Goal: Information Seeking & Learning: Find specific fact

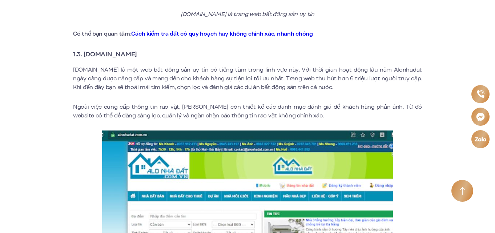
click at [137, 49] on strong "1.3. [DOMAIN_NAME]" at bounding box center [105, 53] width 64 height 9
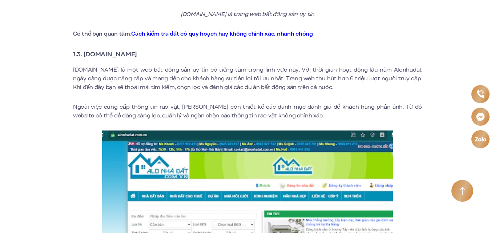
click at [137, 49] on strong "1.3. [DOMAIN_NAME]" at bounding box center [105, 53] width 64 height 9
drag, startPoint x: 85, startPoint y: 45, endPoint x: 133, endPoint y: 48, distance: 47.7
click at [133, 49] on strong "1.3. [DOMAIN_NAME]" at bounding box center [105, 53] width 64 height 9
click at [146, 49] on h3 "1.3. [DOMAIN_NAME]" at bounding box center [247, 54] width 349 height 10
drag, startPoint x: 84, startPoint y: 43, endPoint x: 143, endPoint y: 42, distance: 58.9
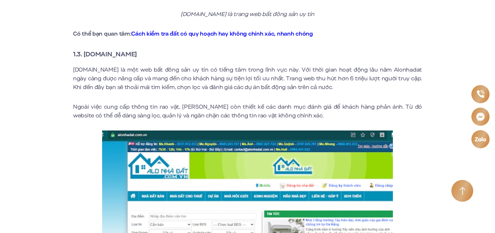
click at [143, 49] on h3 "1.3. [DOMAIN_NAME]" at bounding box center [247, 54] width 349 height 10
copy strong "[DOMAIN_NAME]"
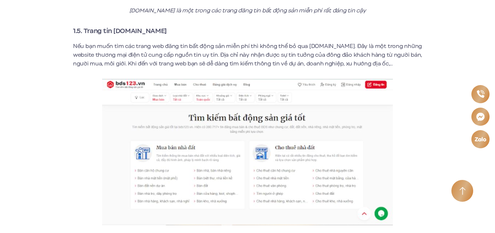
scroll to position [1361, 0]
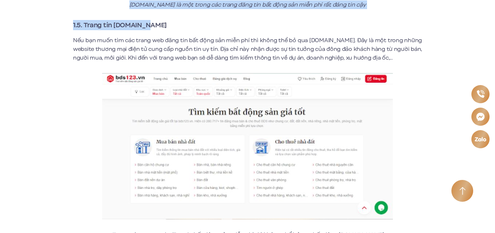
drag, startPoint x: 144, startPoint y: 16, endPoint x: 97, endPoint y: 11, distance: 47.1
copy div "Lore ips Dolor sit ame co Adi eli Sed doei Temp in ut la Etdo ma aliq eni Admi …"
click at [144, 20] on strong "1.5. Trang tin [DOMAIN_NAME]" at bounding box center [120, 24] width 94 height 9
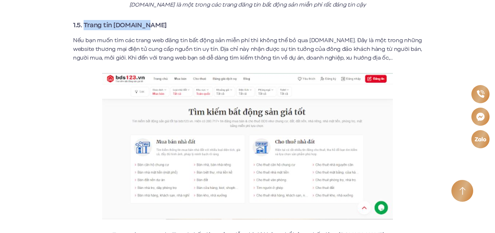
drag, startPoint x: 145, startPoint y: 17, endPoint x: 85, endPoint y: 19, distance: 59.6
click at [85, 20] on strong "1.5. Trang tin [DOMAIN_NAME]" at bounding box center [120, 24] width 94 height 9
copy strong "Trang tin [DOMAIN_NAME]"
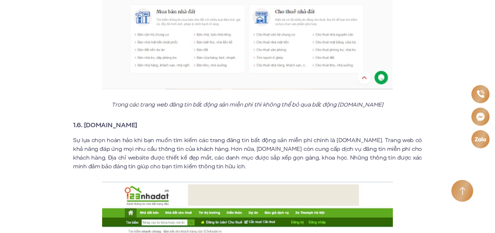
scroll to position [1565, 0]
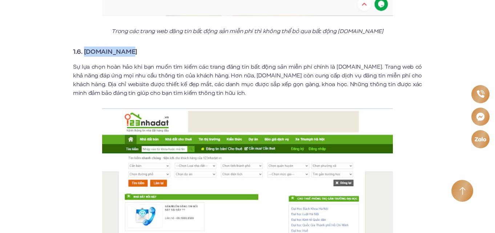
drag, startPoint x: 126, startPoint y: 41, endPoint x: 85, endPoint y: 40, distance: 41.4
click at [85, 47] on strong "1.6. [DOMAIN_NAME]" at bounding box center [105, 51] width 64 height 9
copy strong "[DOMAIN_NAME]"
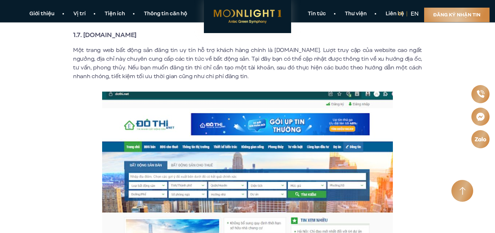
scroll to position [1802, 0]
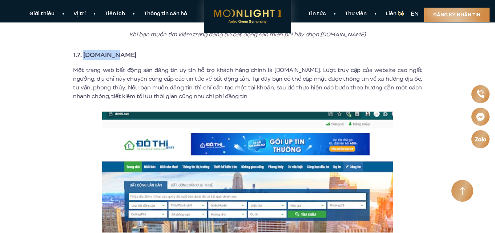
drag, startPoint x: 112, startPoint y: 44, endPoint x: 85, endPoint y: 45, distance: 27.3
click at [85, 50] on strong "1.7. [DOMAIN_NAME]" at bounding box center [105, 54] width 64 height 9
copy strong "[DOMAIN_NAME]"
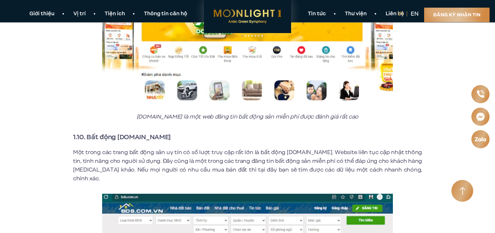
scroll to position [2493, 0]
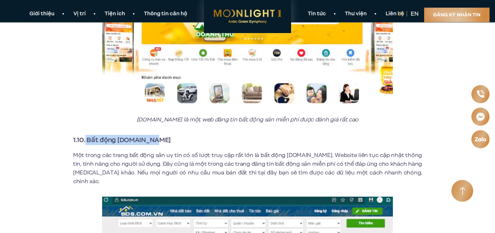
drag, startPoint x: 153, startPoint y: 132, endPoint x: 86, endPoint y: 127, distance: 67.1
click at [86, 135] on strong "1.10. Bất động [DOMAIN_NAME]" at bounding box center [122, 139] width 98 height 9
copy strong "Bất động [DOMAIN_NAME]"
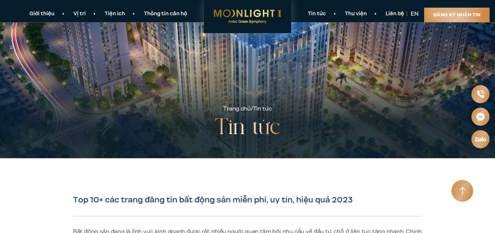
scroll to position [0, 0]
